Goal: Check status: Check status

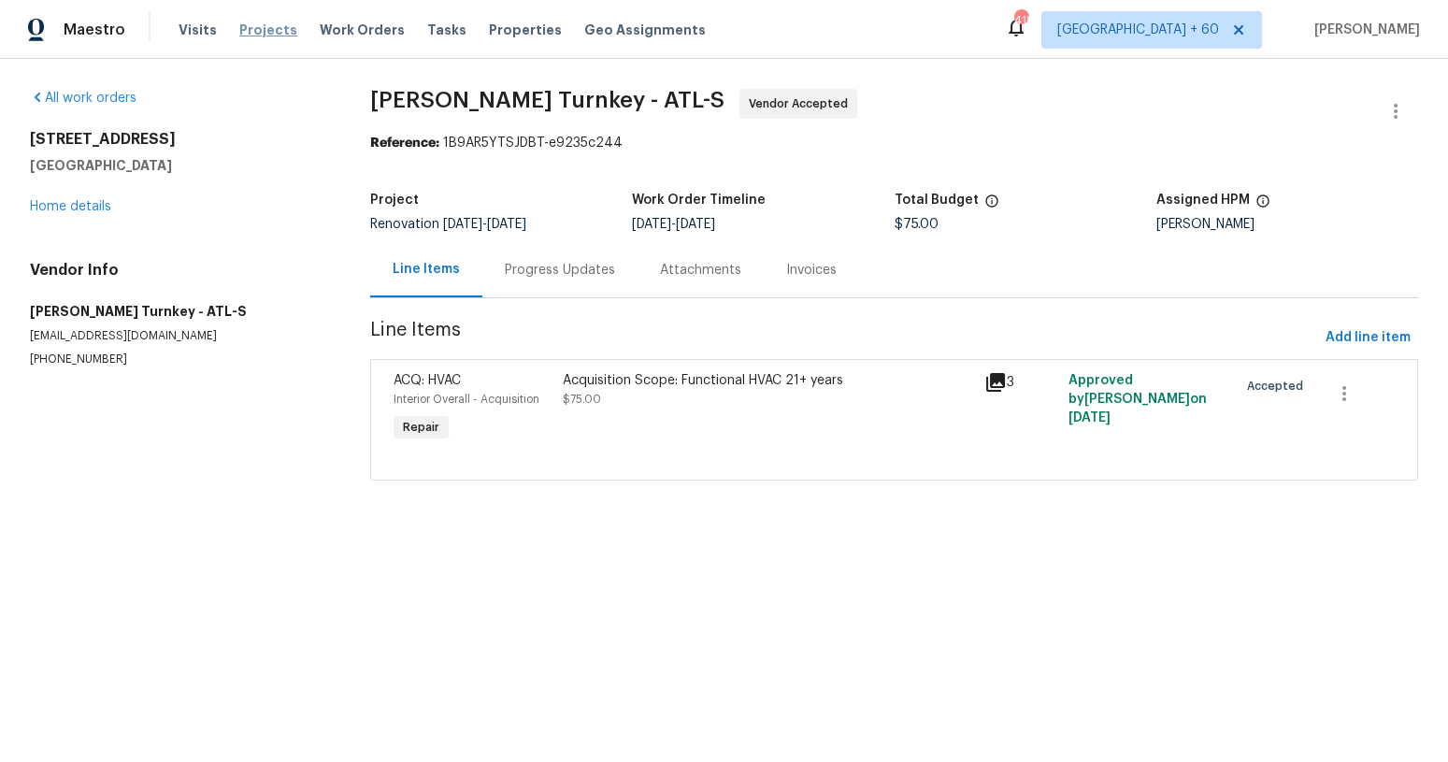
click at [261, 31] on span "Projects" at bounding box center [268, 30] width 58 height 19
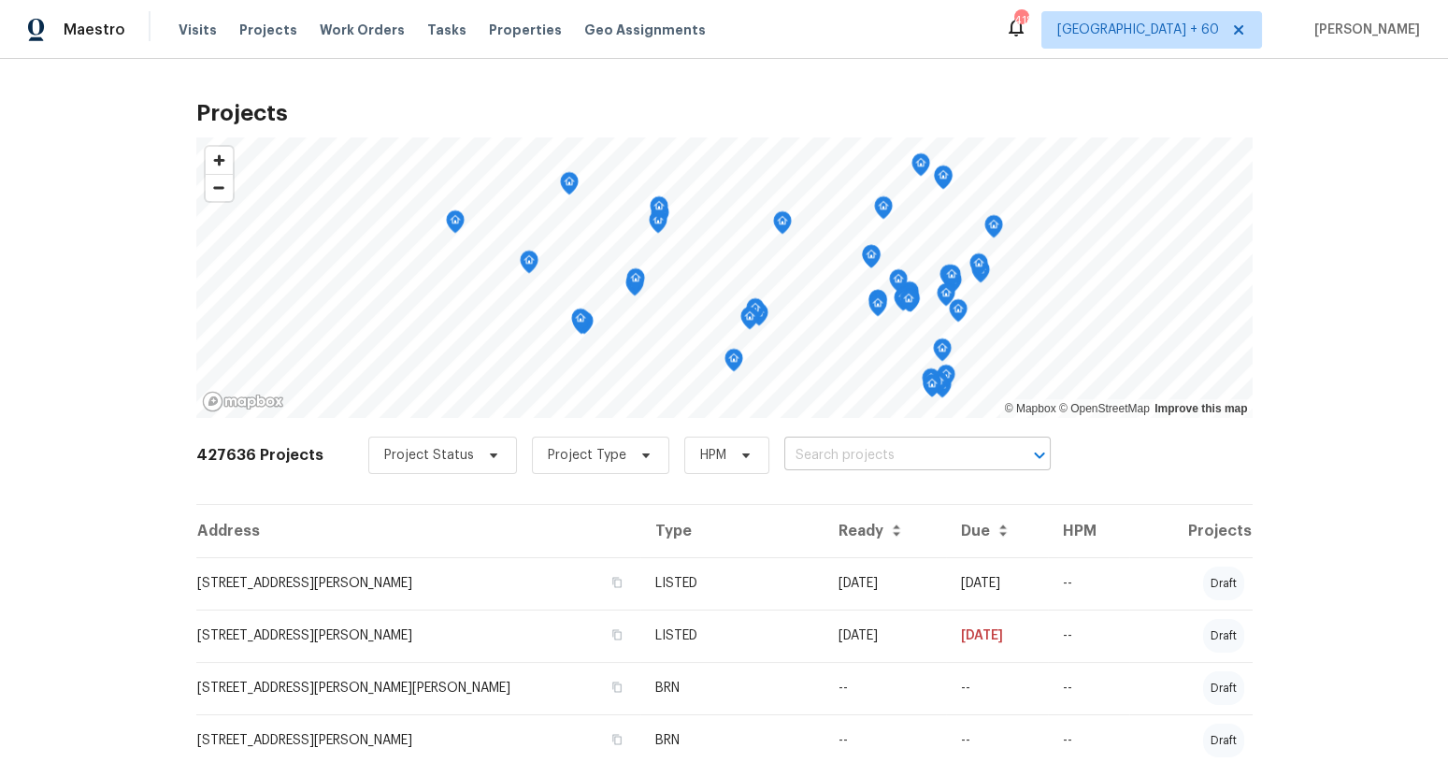
click at [832, 454] on input "text" at bounding box center [891, 455] width 214 height 29
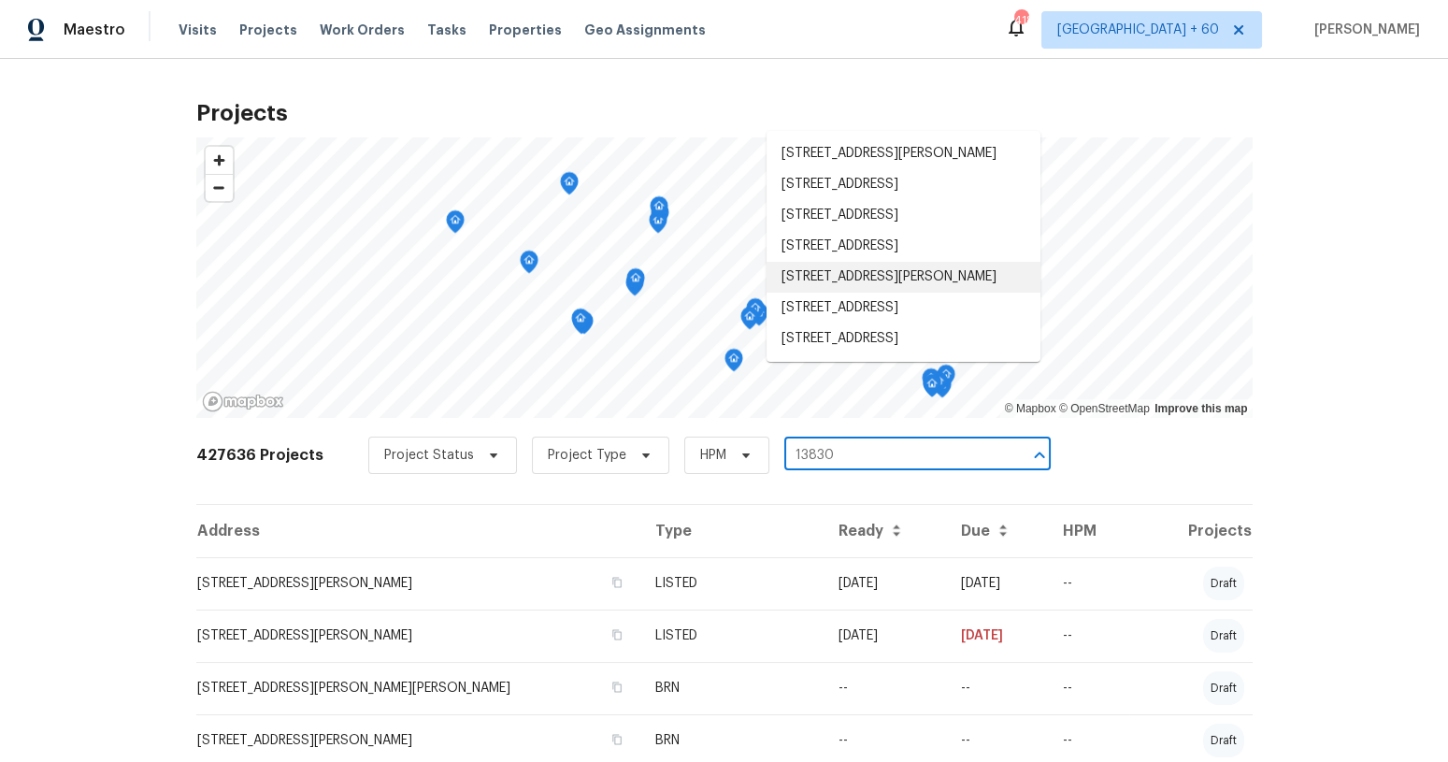
type input "13830"
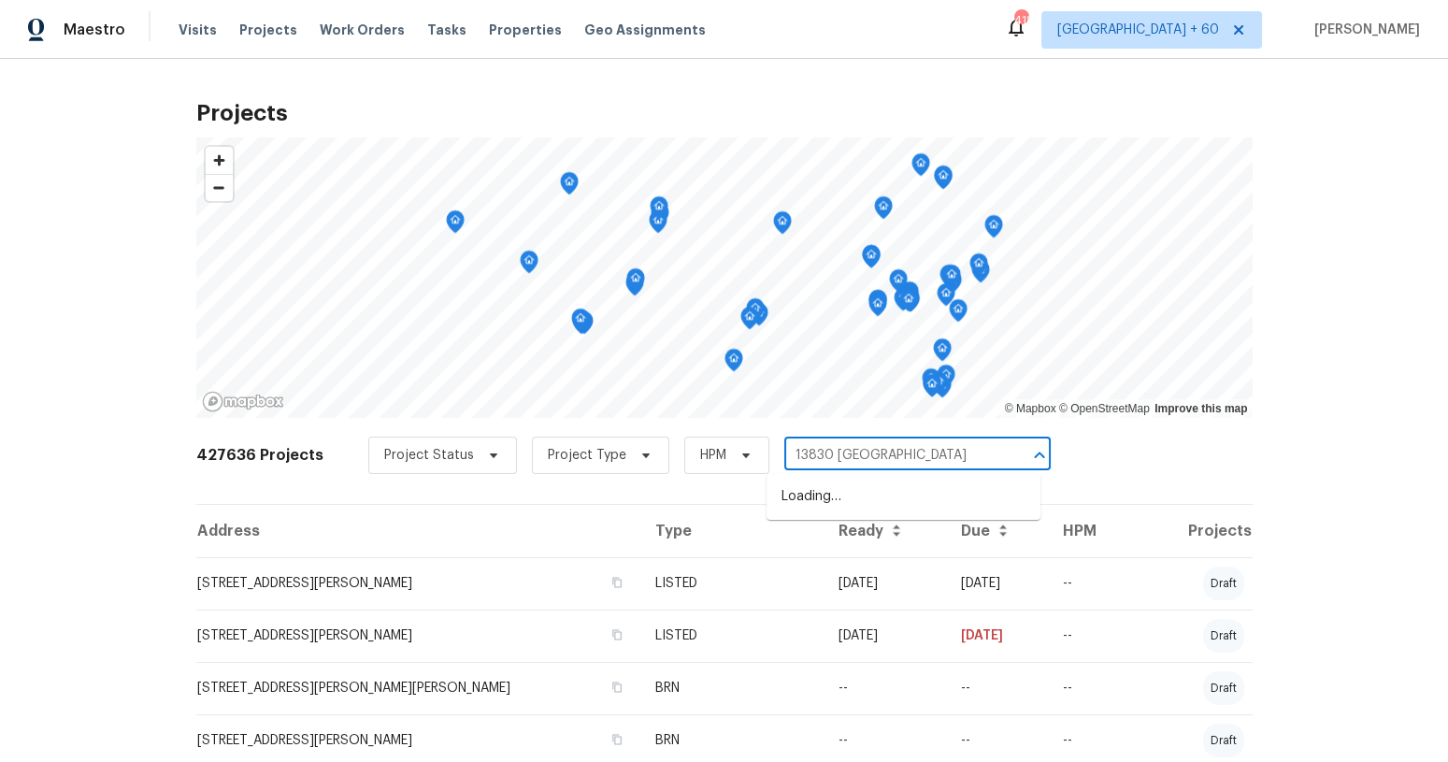
type input "13830 [GEOGRAPHIC_DATA]"
click at [891, 504] on li "[STREET_ADDRESS]" at bounding box center [903, 496] width 274 height 31
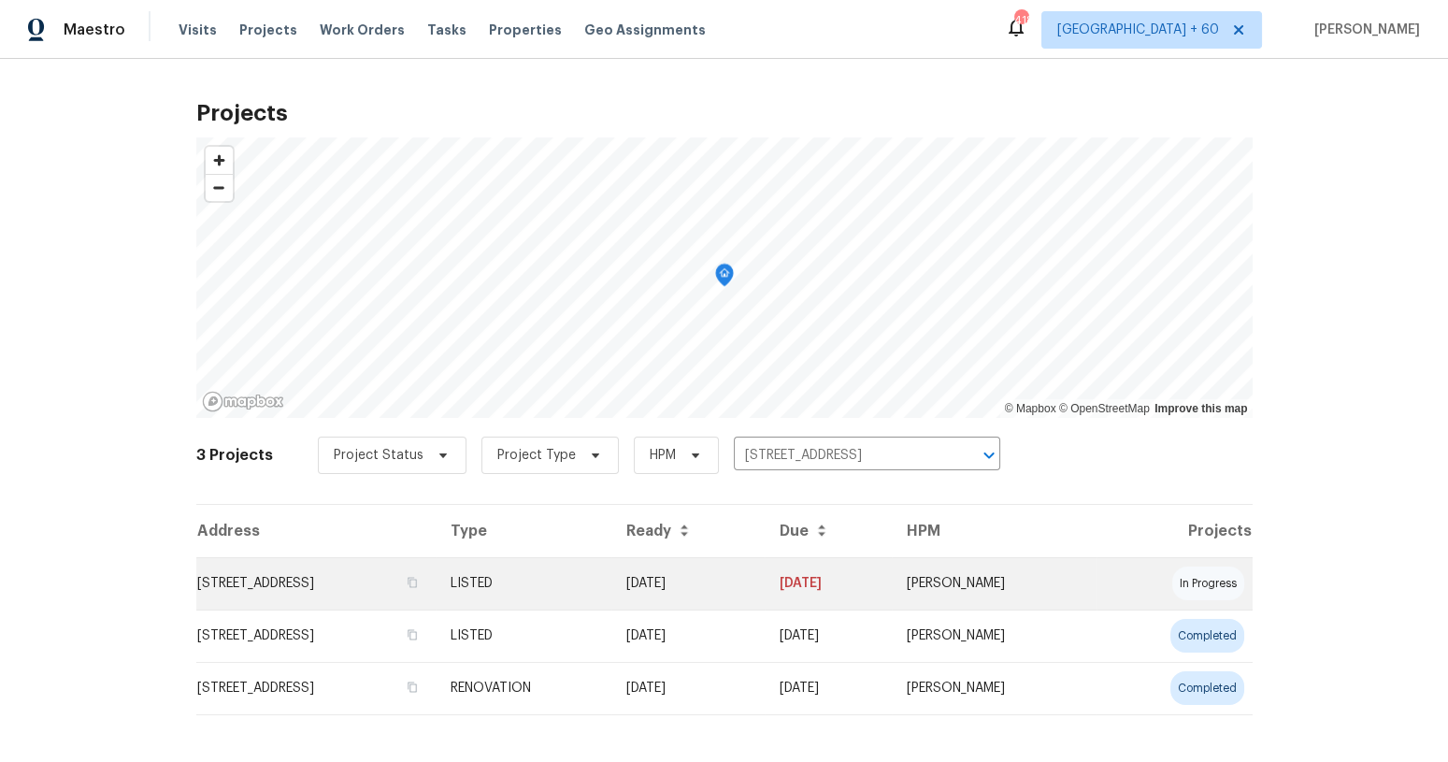
click at [764, 583] on td "[DATE]" at bounding box center [687, 583] width 152 height 52
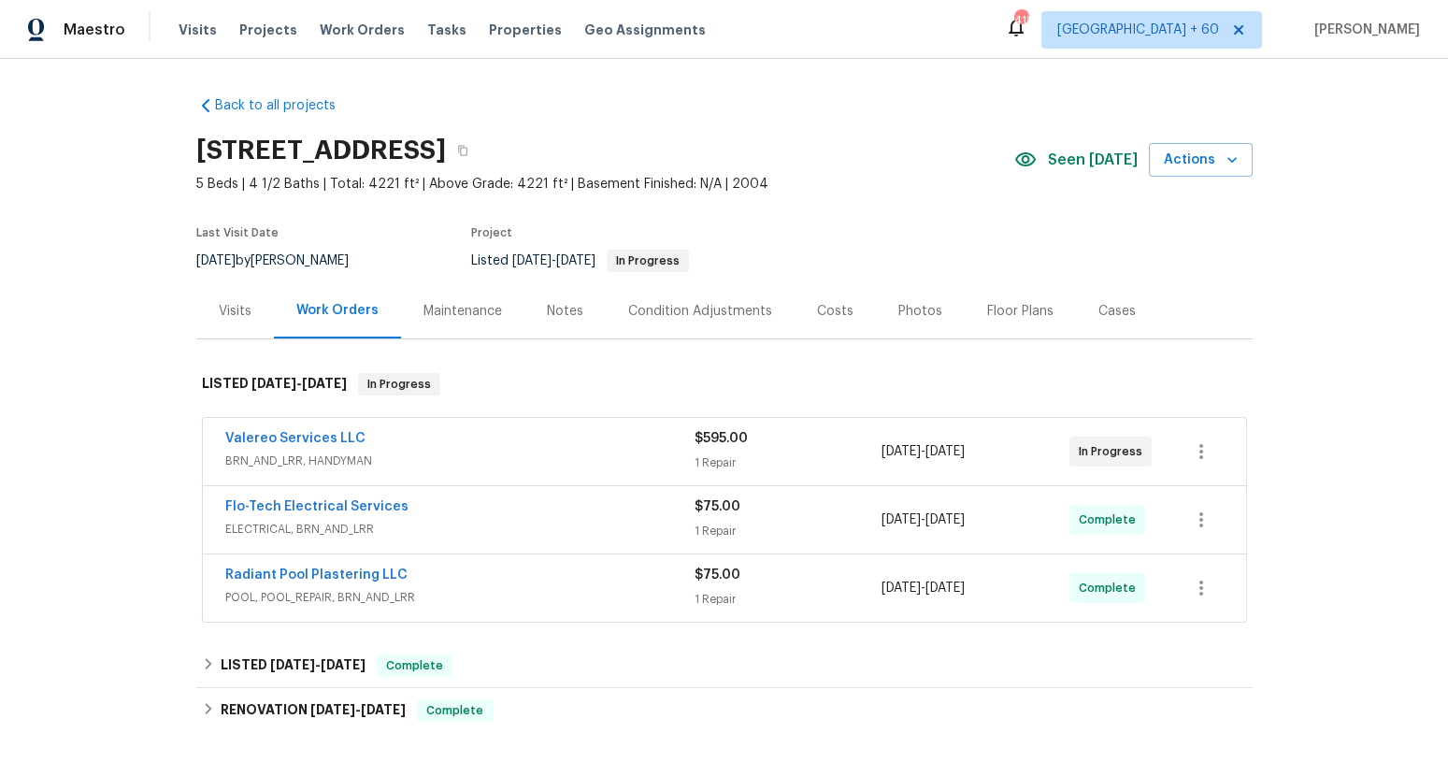
click at [794, 464] on div "1 Repair" at bounding box center [788, 462] width 188 height 19
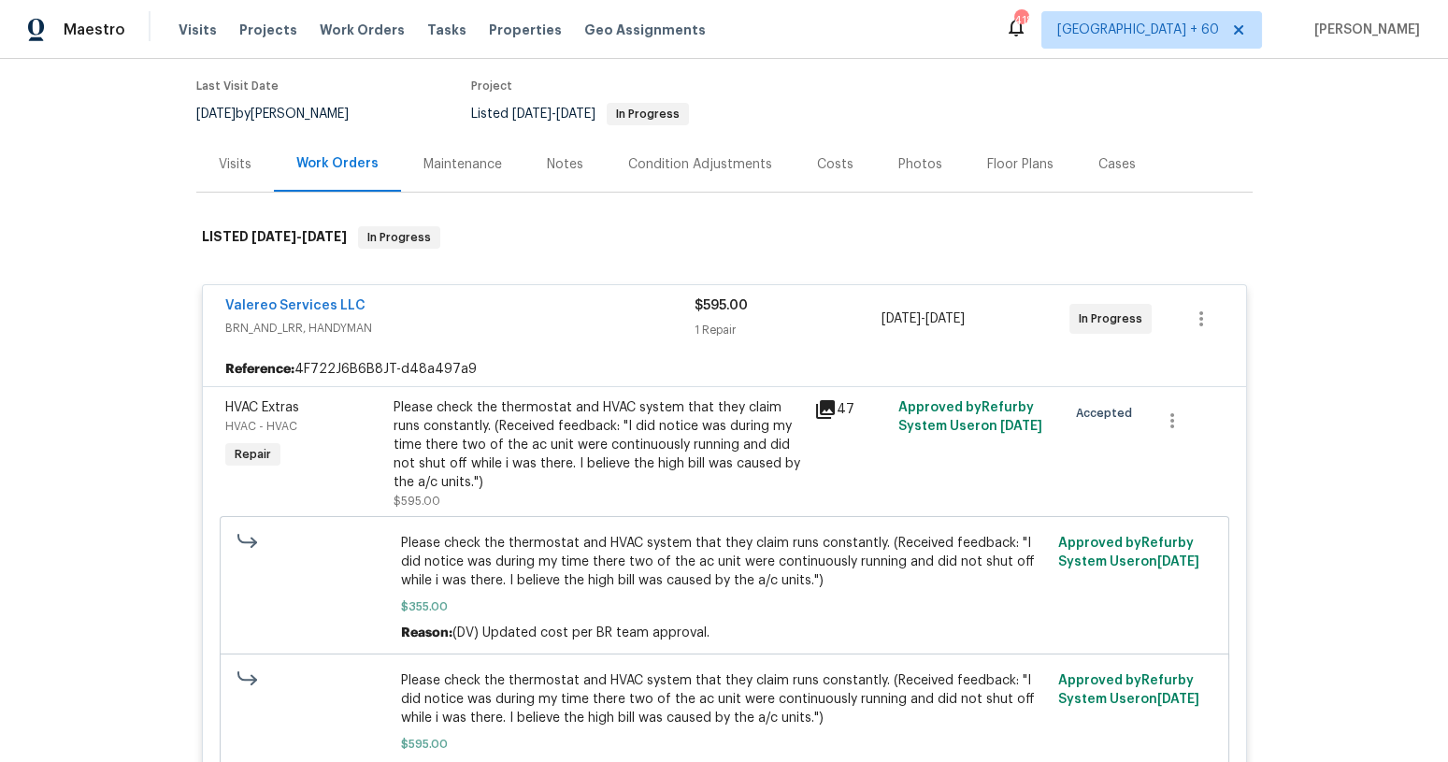
scroll to position [143, 0]
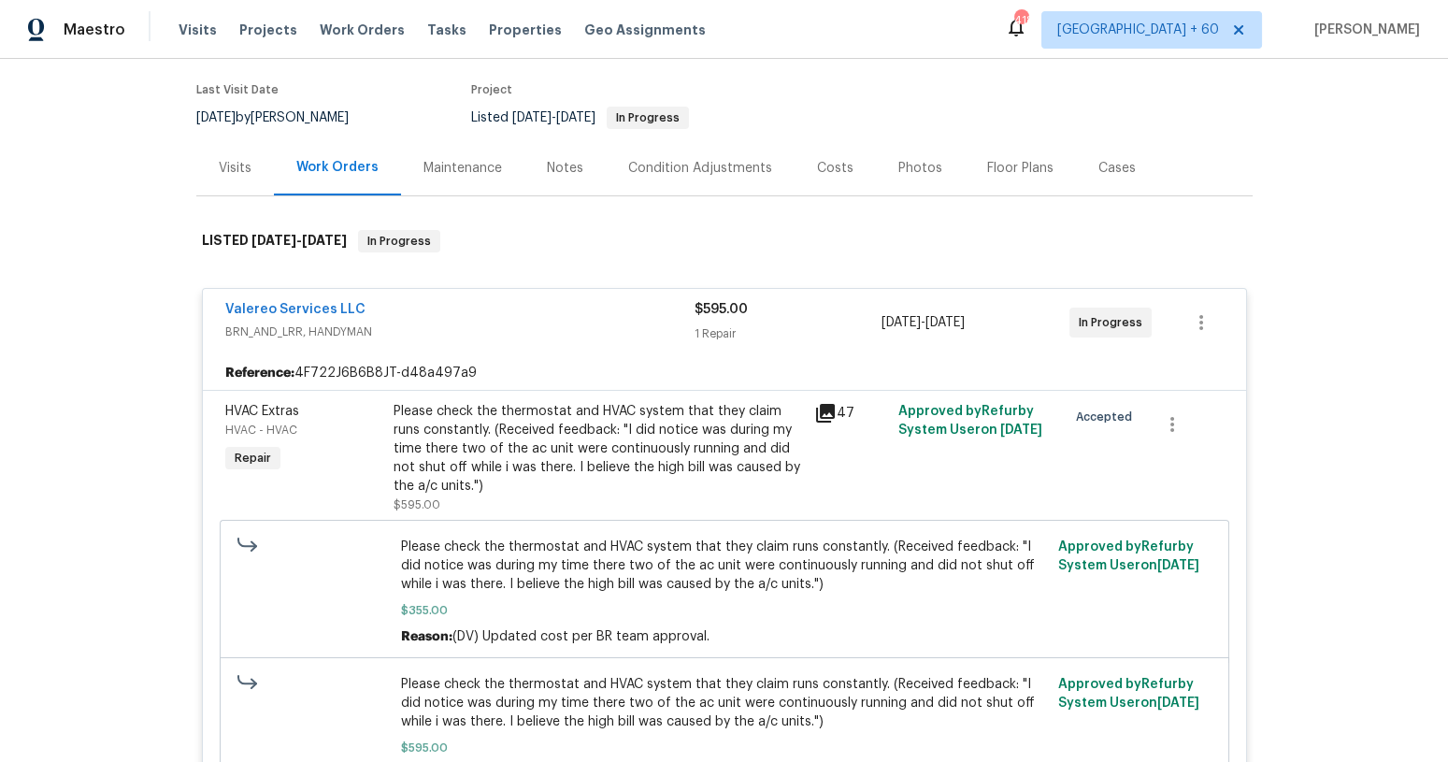
click at [808, 320] on div "$595.00 1 Repair" at bounding box center [788, 322] width 188 height 45
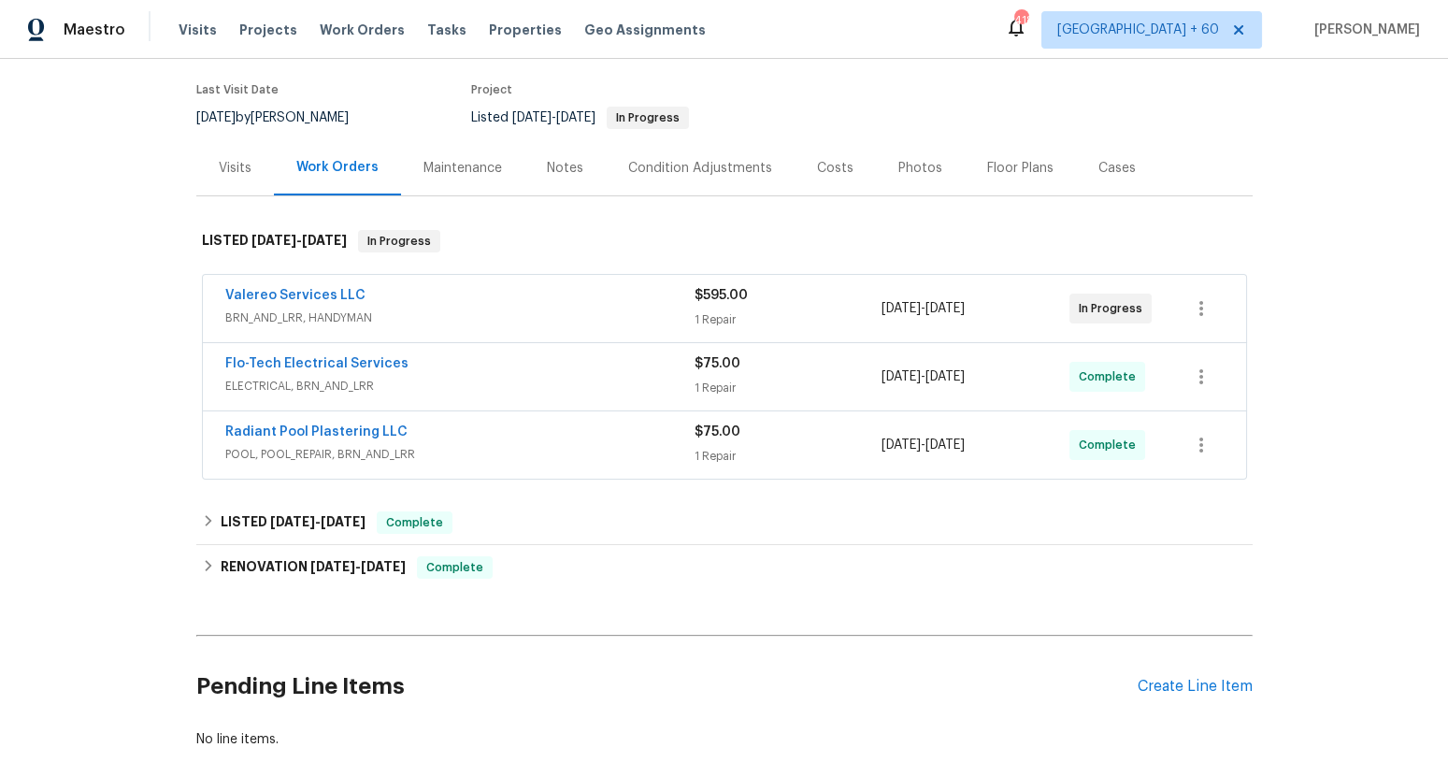
click at [468, 299] on div "Valereo Services LLC" at bounding box center [459, 297] width 469 height 22
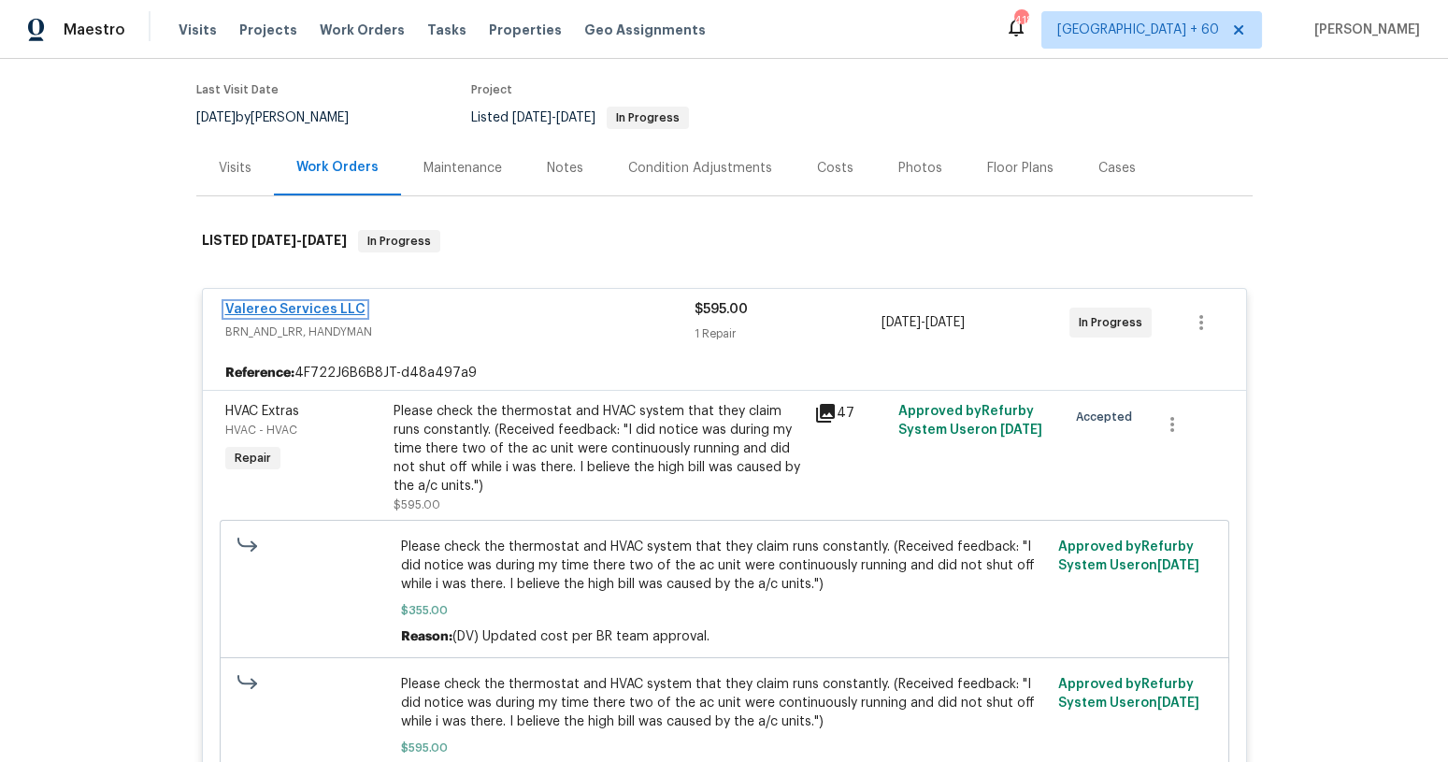
click at [343, 305] on link "Valereo Services LLC" at bounding box center [295, 309] width 140 height 13
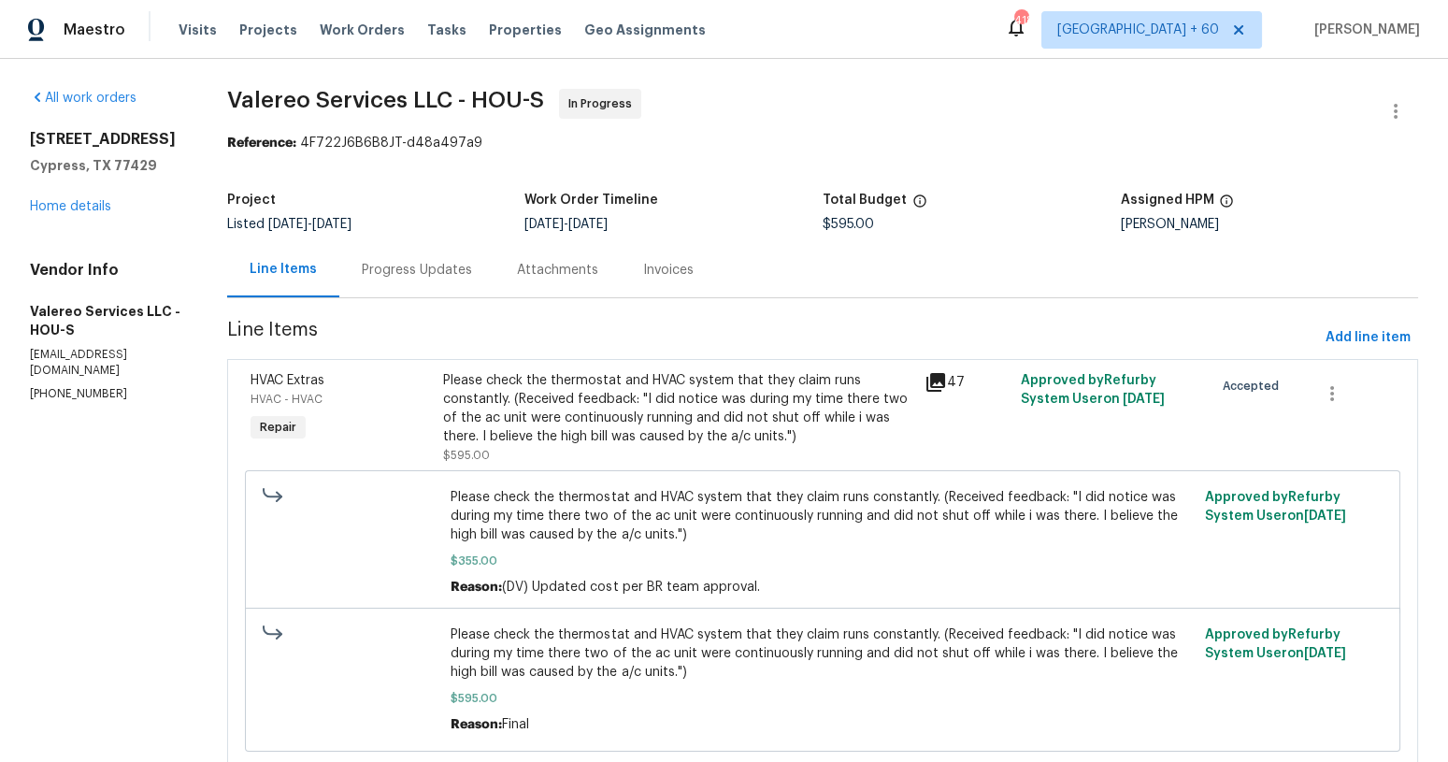
click at [394, 269] on div "Progress Updates" at bounding box center [417, 270] width 110 height 19
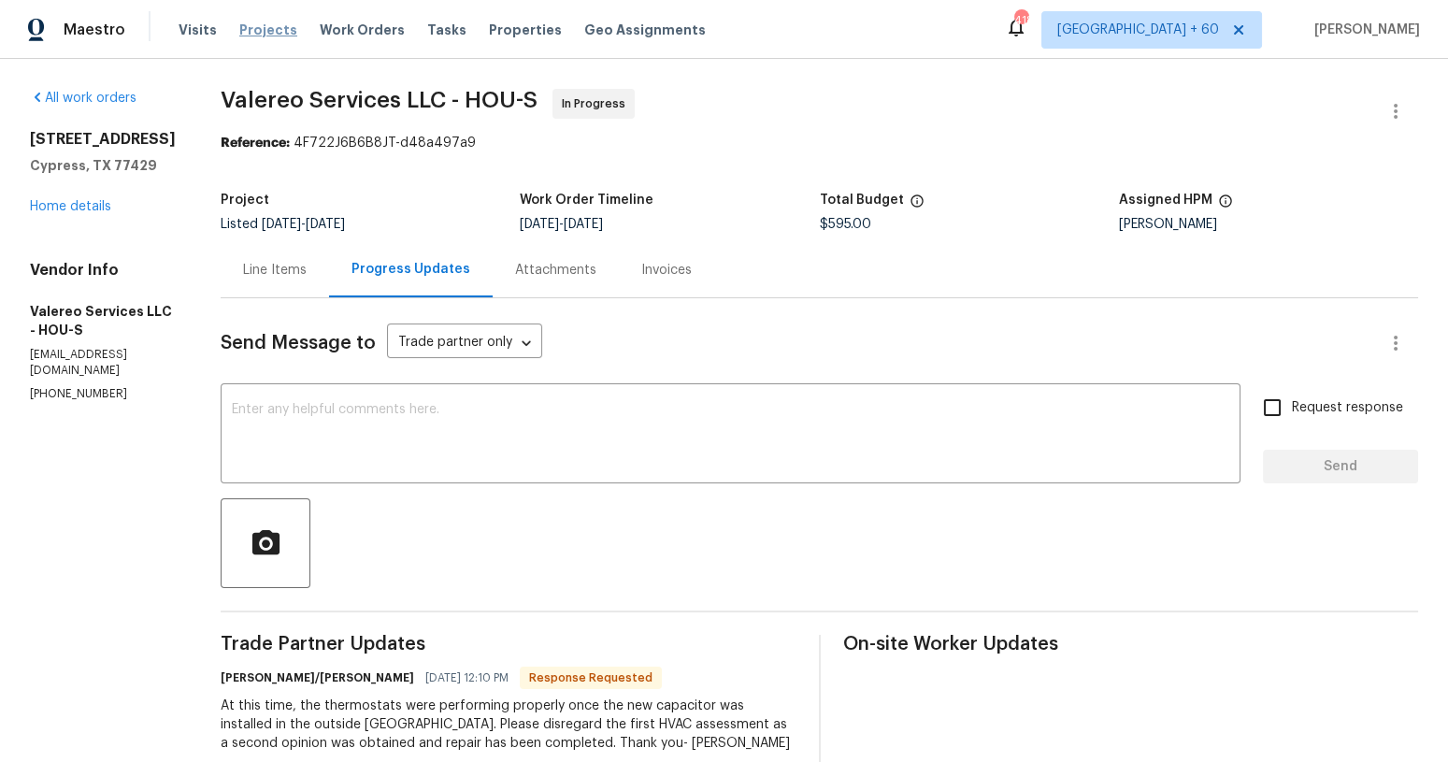
click at [262, 30] on span "Projects" at bounding box center [268, 30] width 58 height 19
